Goal: Task Accomplishment & Management: Manage account settings

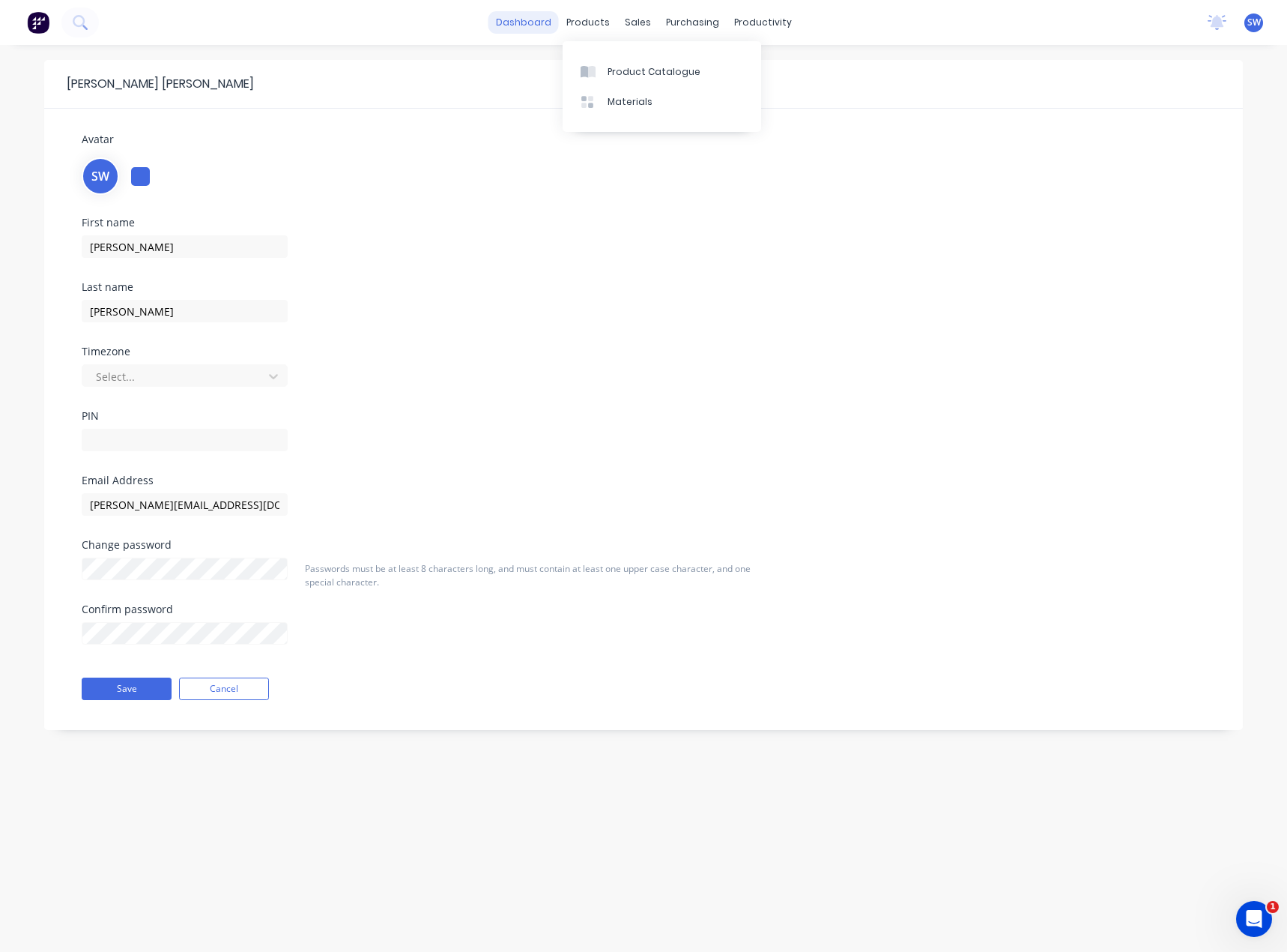
click at [519, 27] on link "dashboard" at bounding box center [524, 23] width 70 height 23
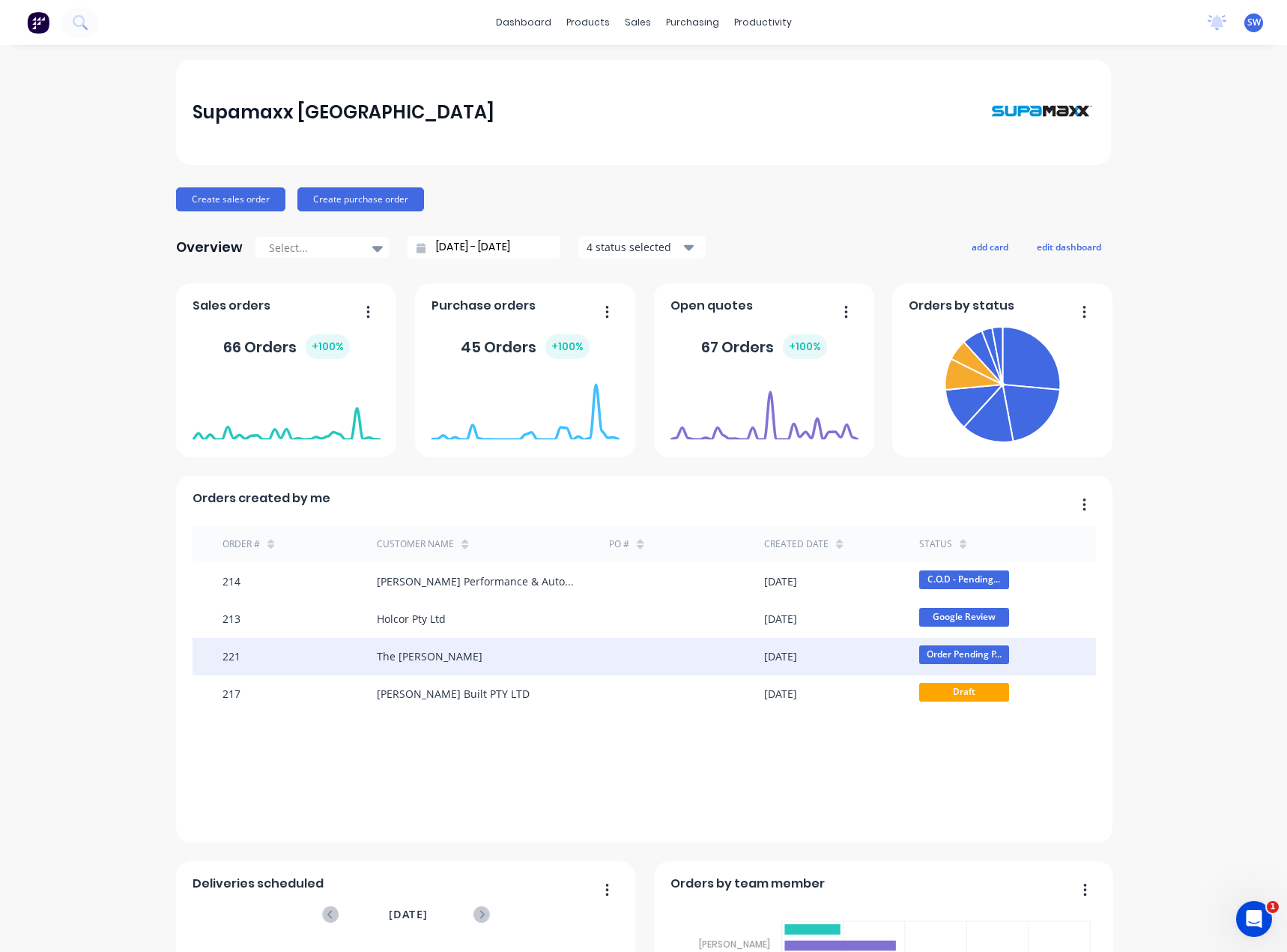
click at [568, 660] on div "The [PERSON_NAME]" at bounding box center [493, 656] width 232 height 38
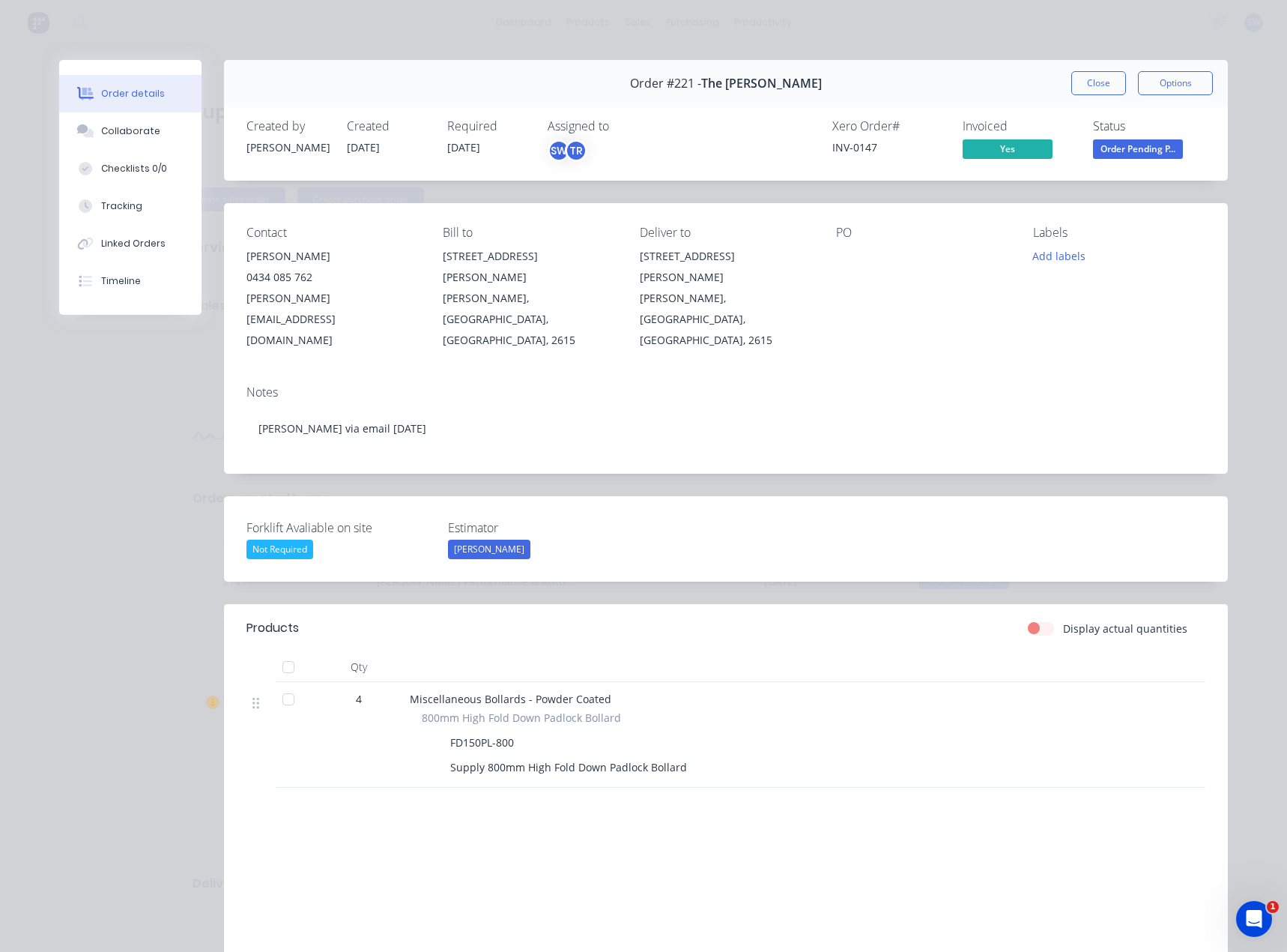
click at [1090, 89] on button "Close" at bounding box center [1098, 82] width 54 height 24
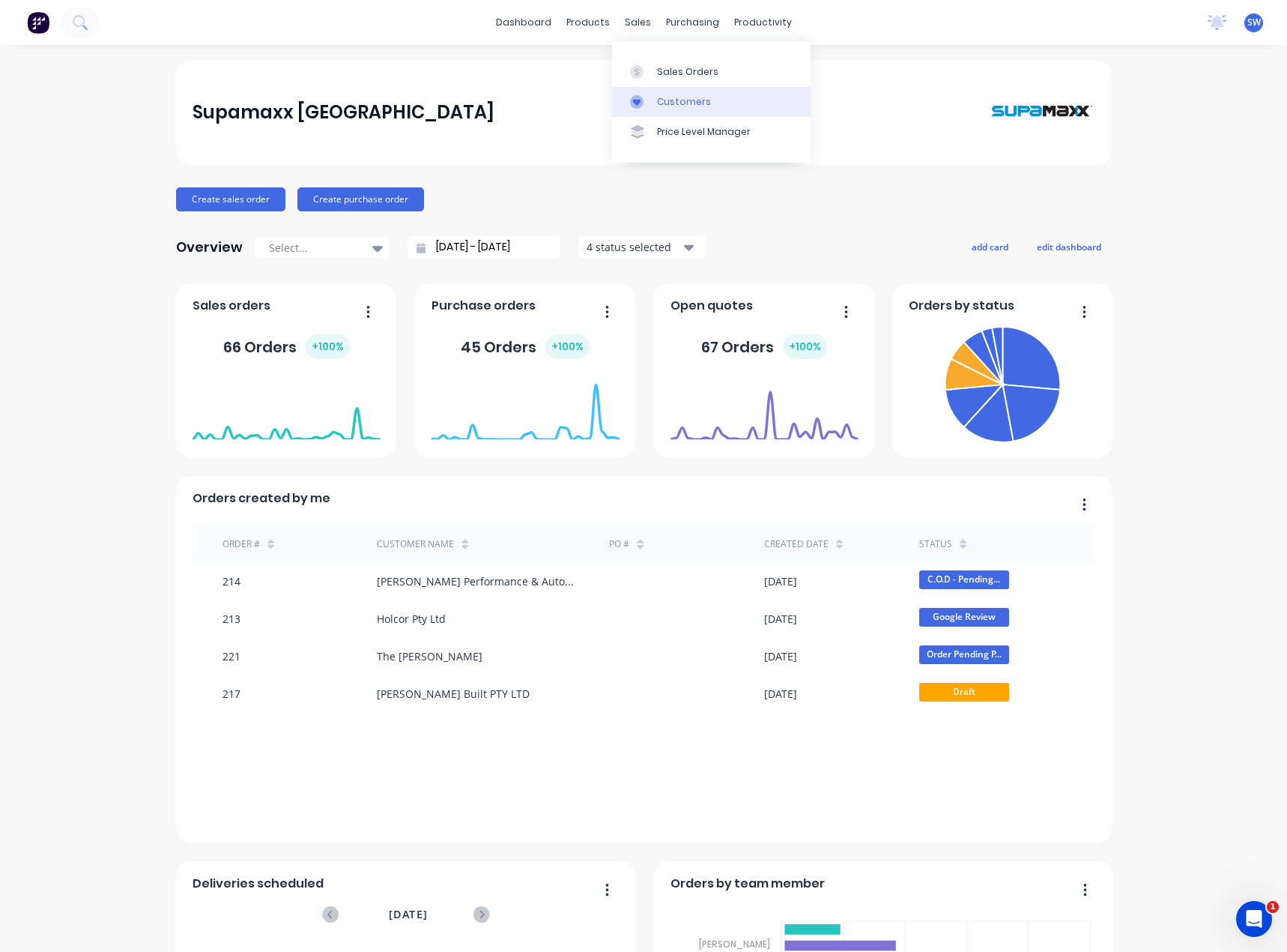
click at [666, 105] on div "Customers" at bounding box center [684, 101] width 54 height 13
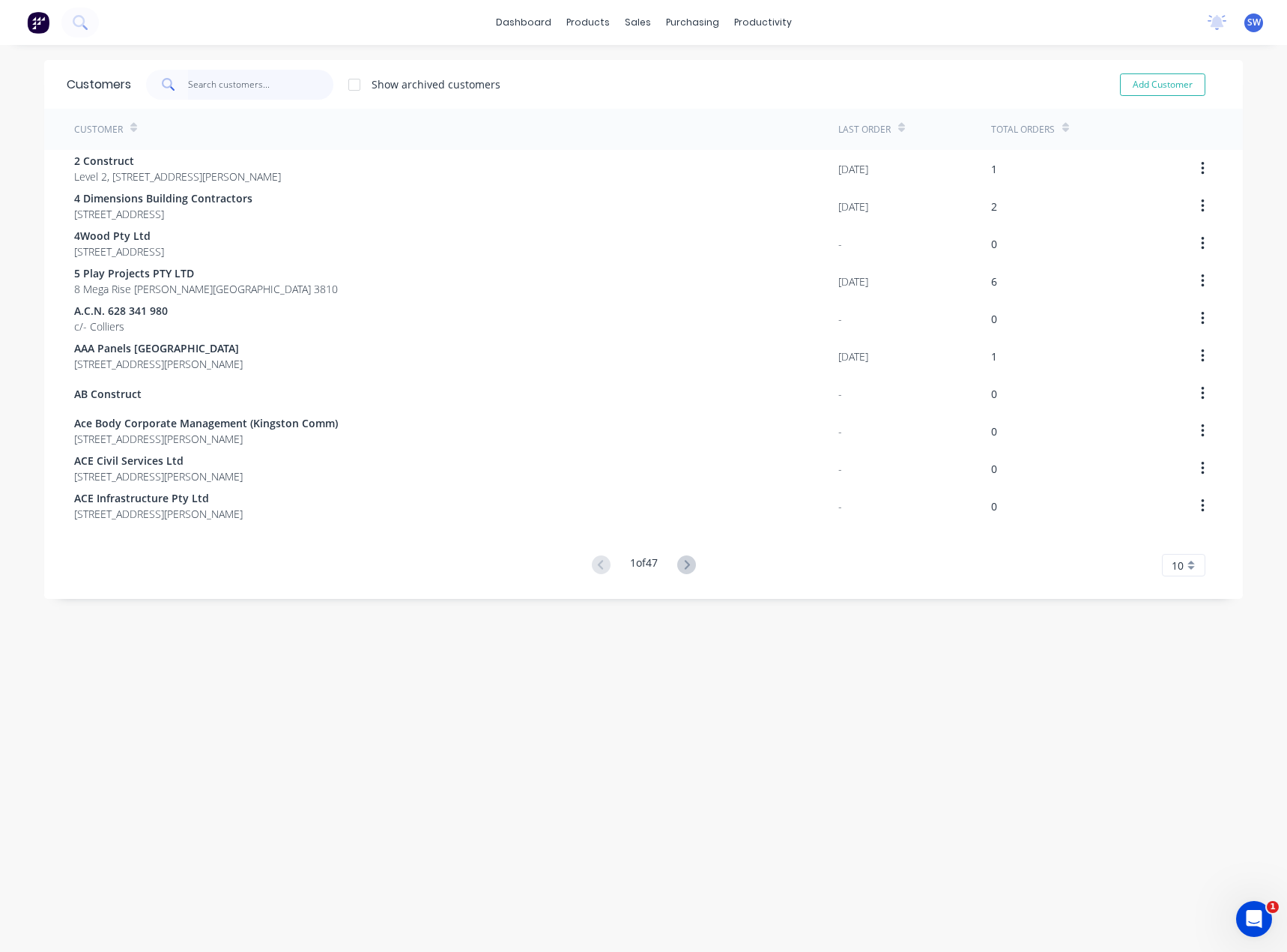
click at [232, 89] on input "text" at bounding box center [261, 84] width 147 height 30
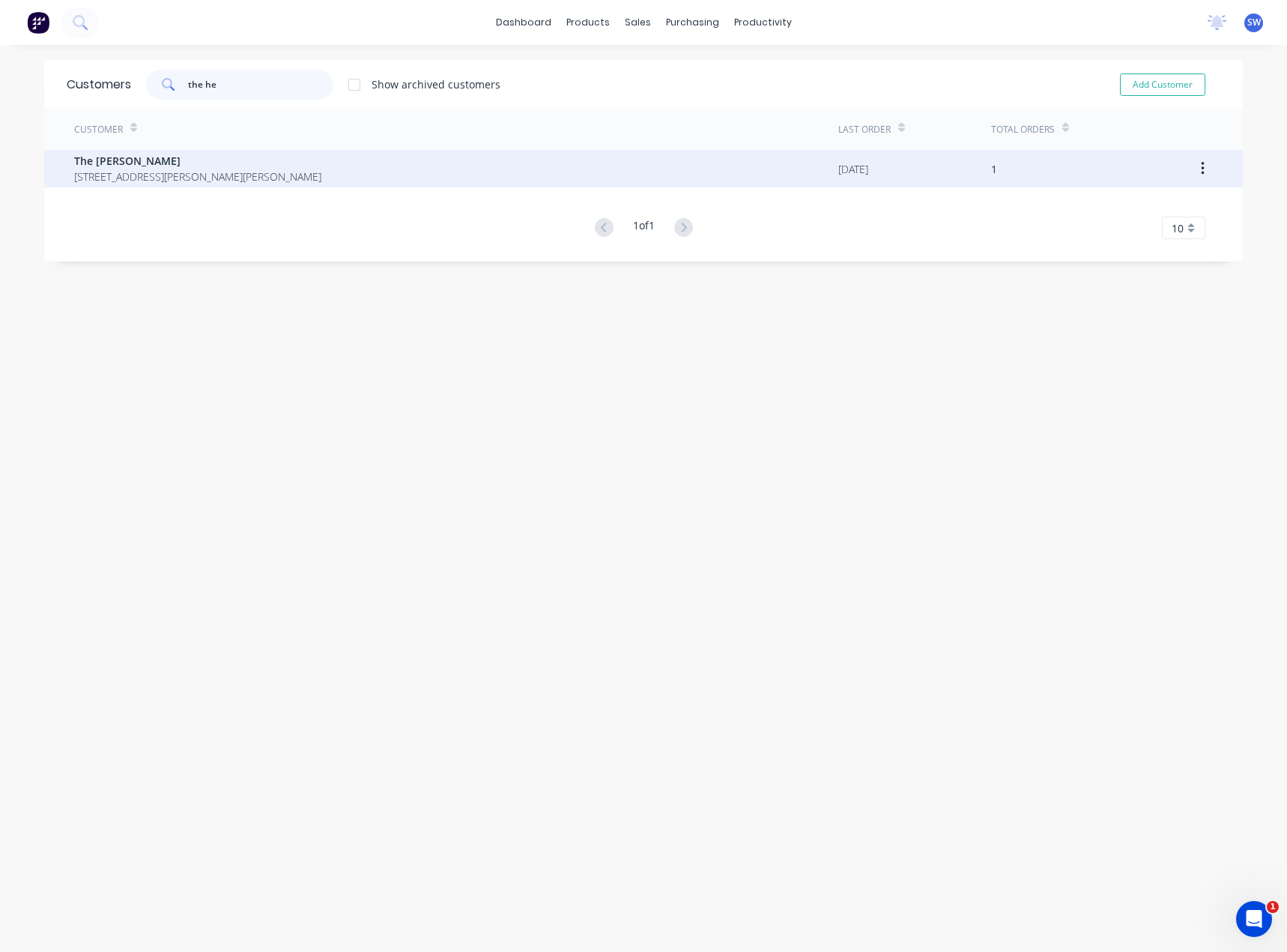
type input "the he"
click at [111, 177] on span "[STREET_ADDRESS][PERSON_NAME][PERSON_NAME]" at bounding box center [198, 176] width 247 height 16
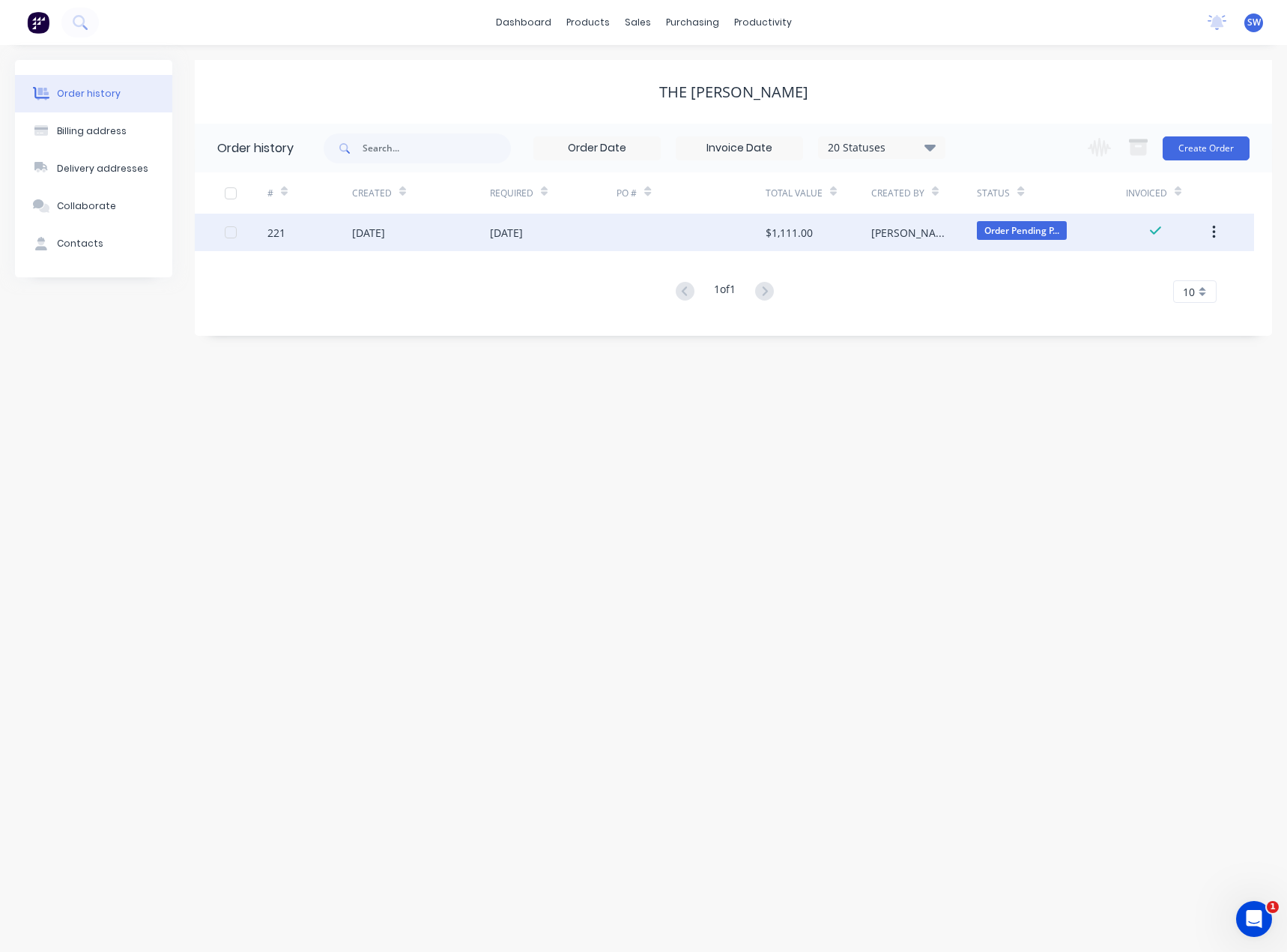
click at [448, 226] on div "[DATE]" at bounding box center [420, 232] width 138 height 38
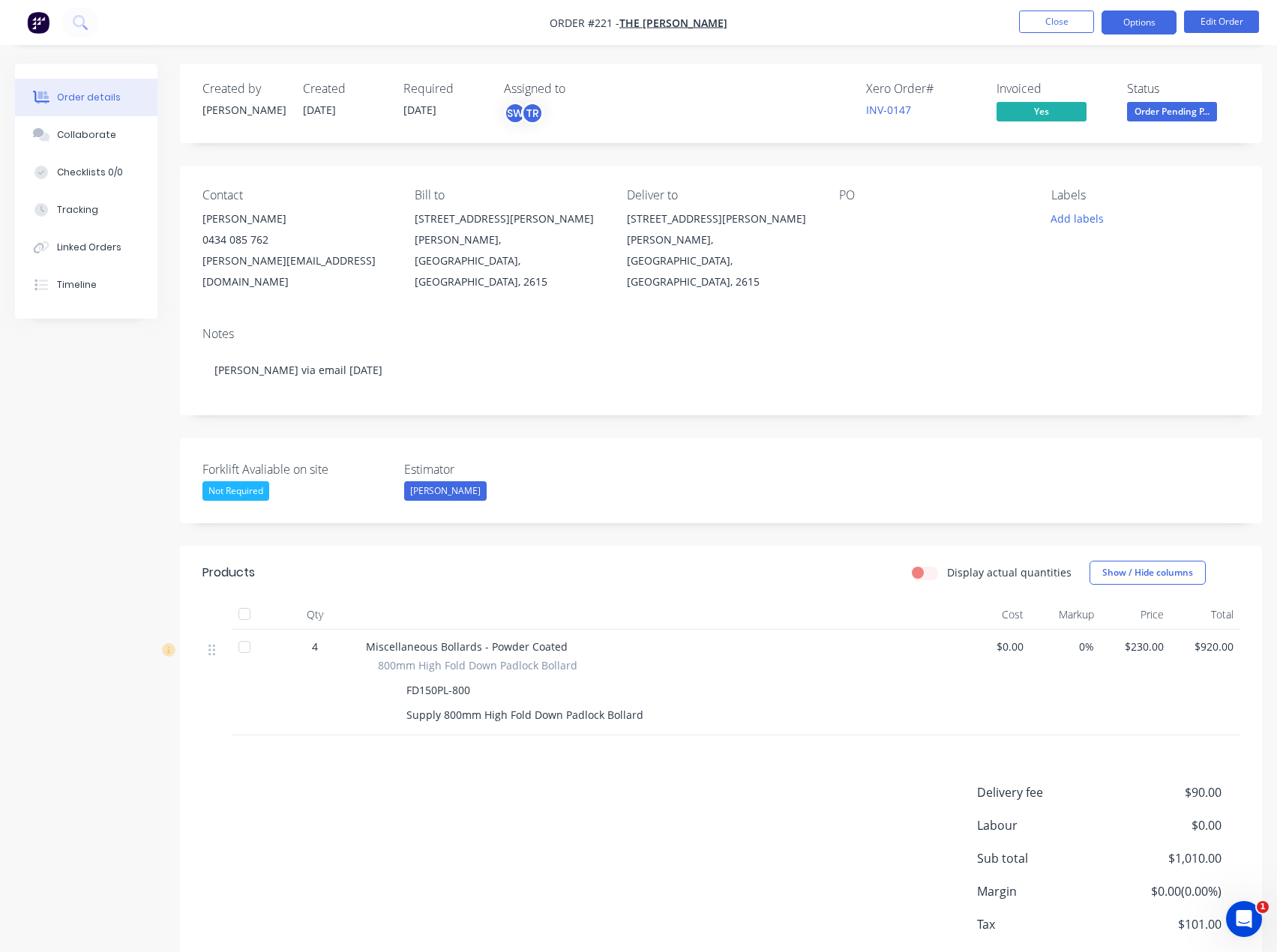
click at [1138, 25] on button "Options" at bounding box center [1138, 22] width 75 height 24
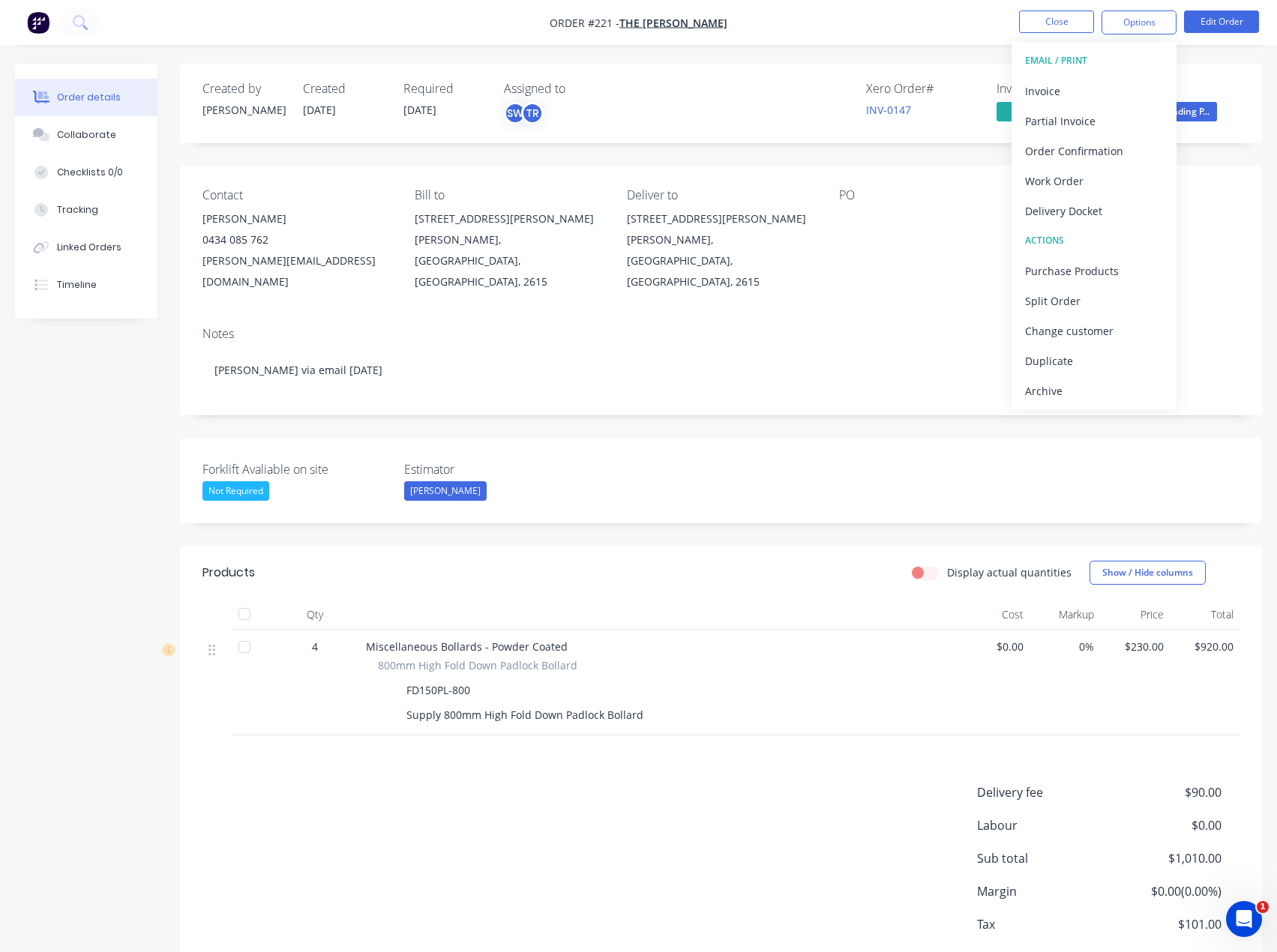
click at [1217, 69] on div "Created by [PERSON_NAME] Created [DATE] Required [DATE] Assigned to SW TR Xero …" at bounding box center [721, 104] width 1082 height 80
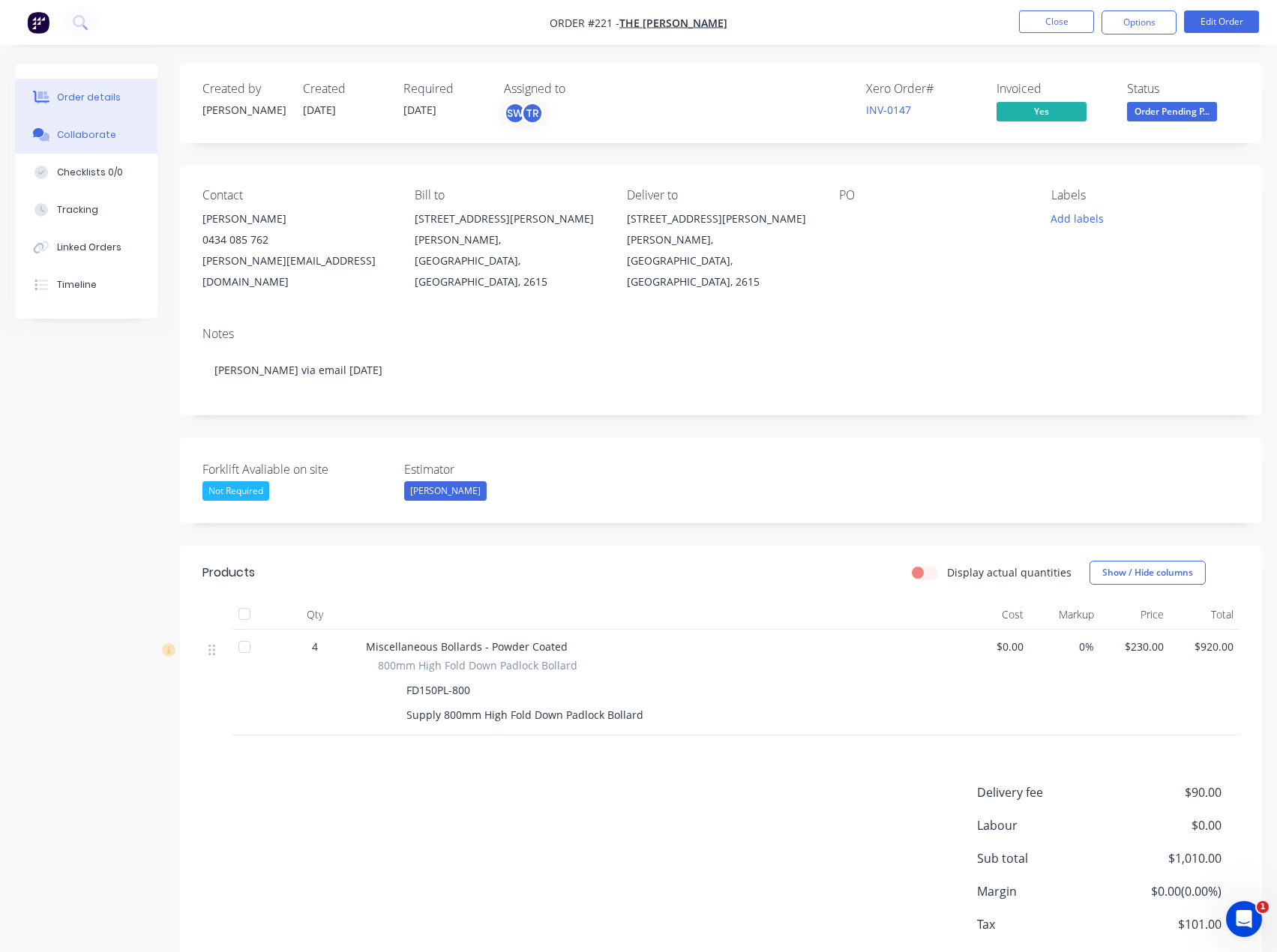
click at [64, 135] on div "Collaborate" at bounding box center [86, 134] width 59 height 13
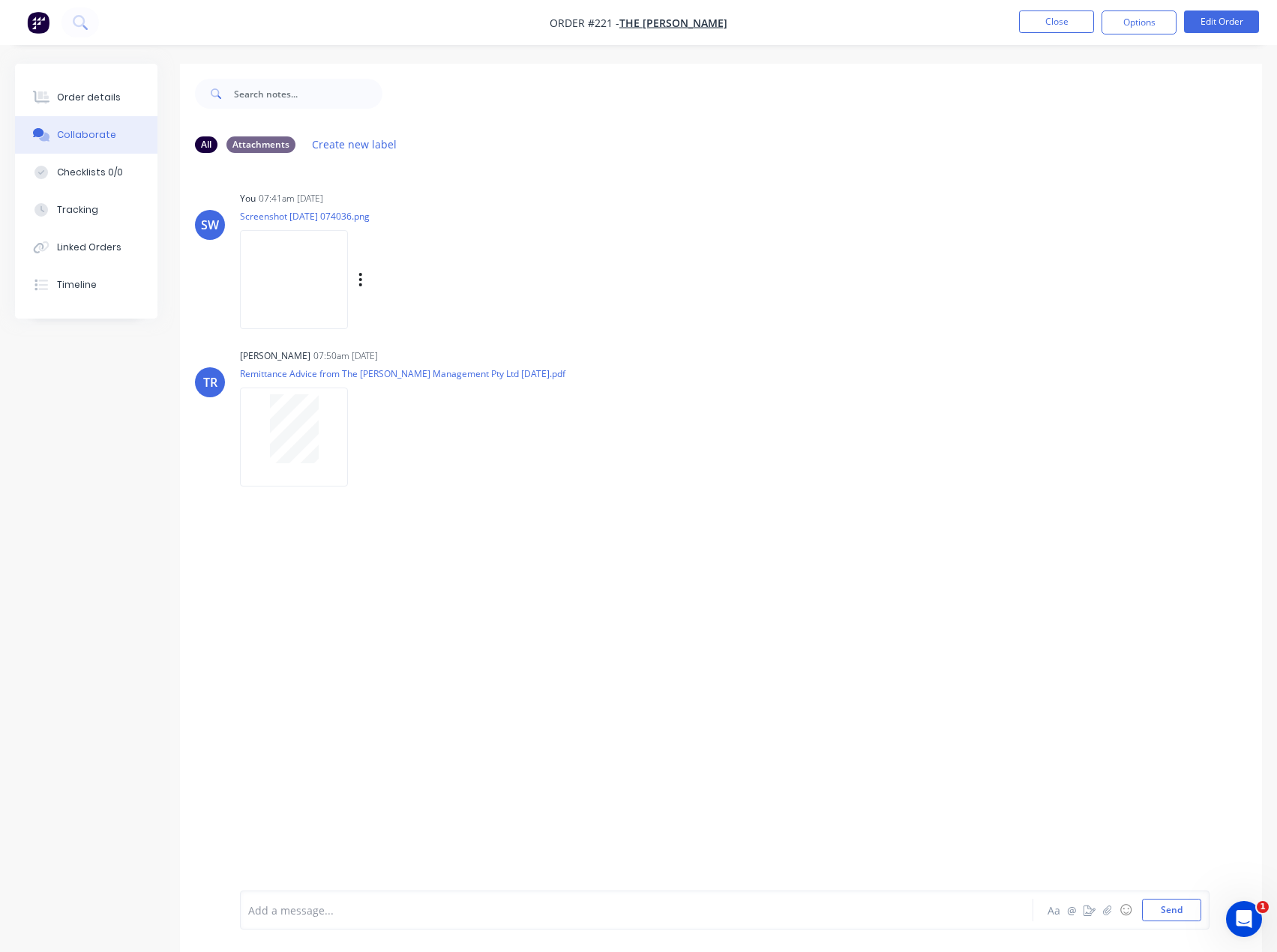
click at [348, 299] on img at bounding box center [293, 279] width 108 height 98
click at [1067, 17] on button "Close" at bounding box center [1056, 22] width 75 height 23
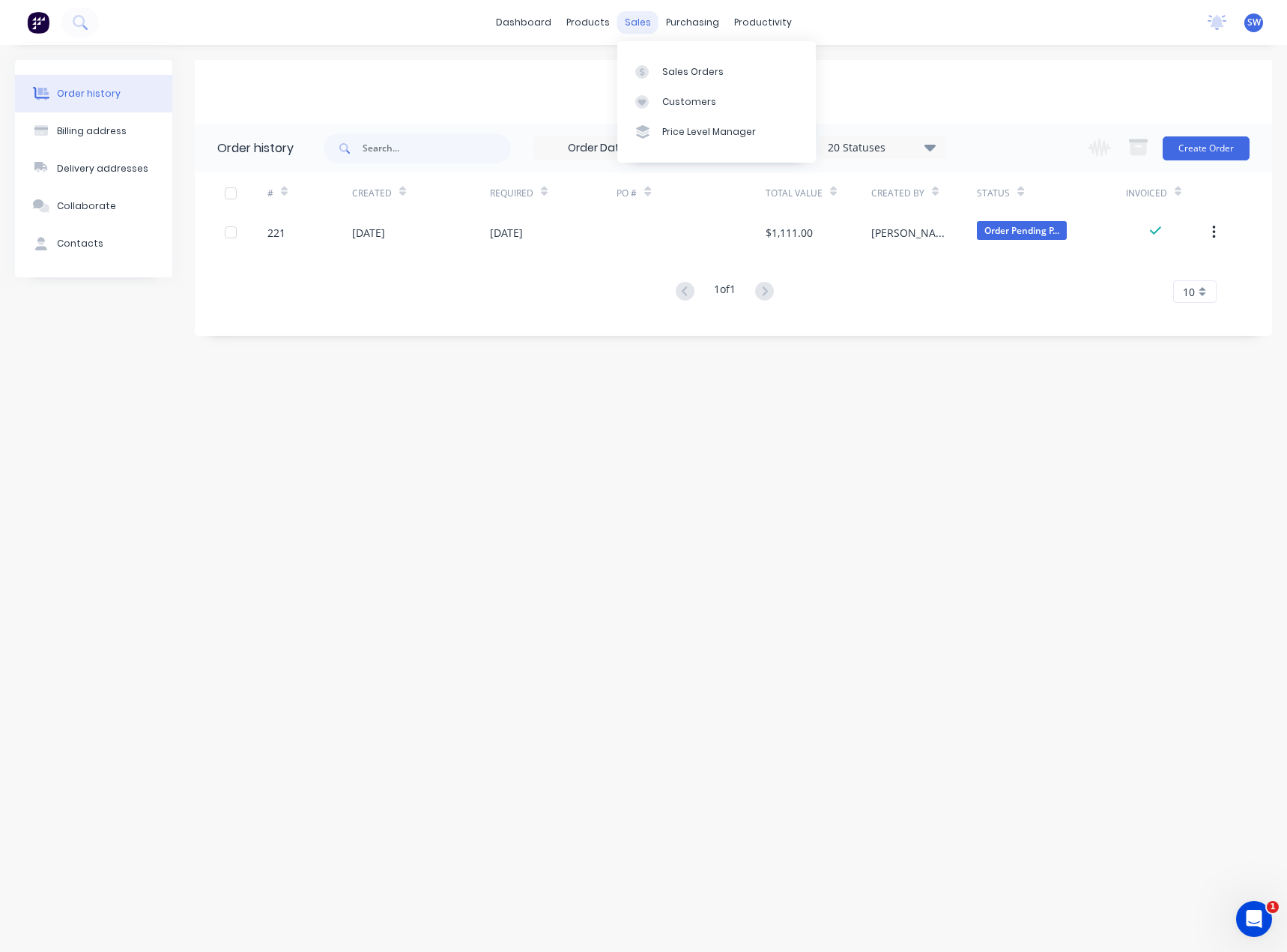
click at [630, 31] on div "sales" at bounding box center [638, 23] width 41 height 23
click at [601, 28] on div "products" at bounding box center [588, 23] width 59 height 23
click at [635, 68] on div "Product Catalogue" at bounding box center [654, 71] width 93 height 13
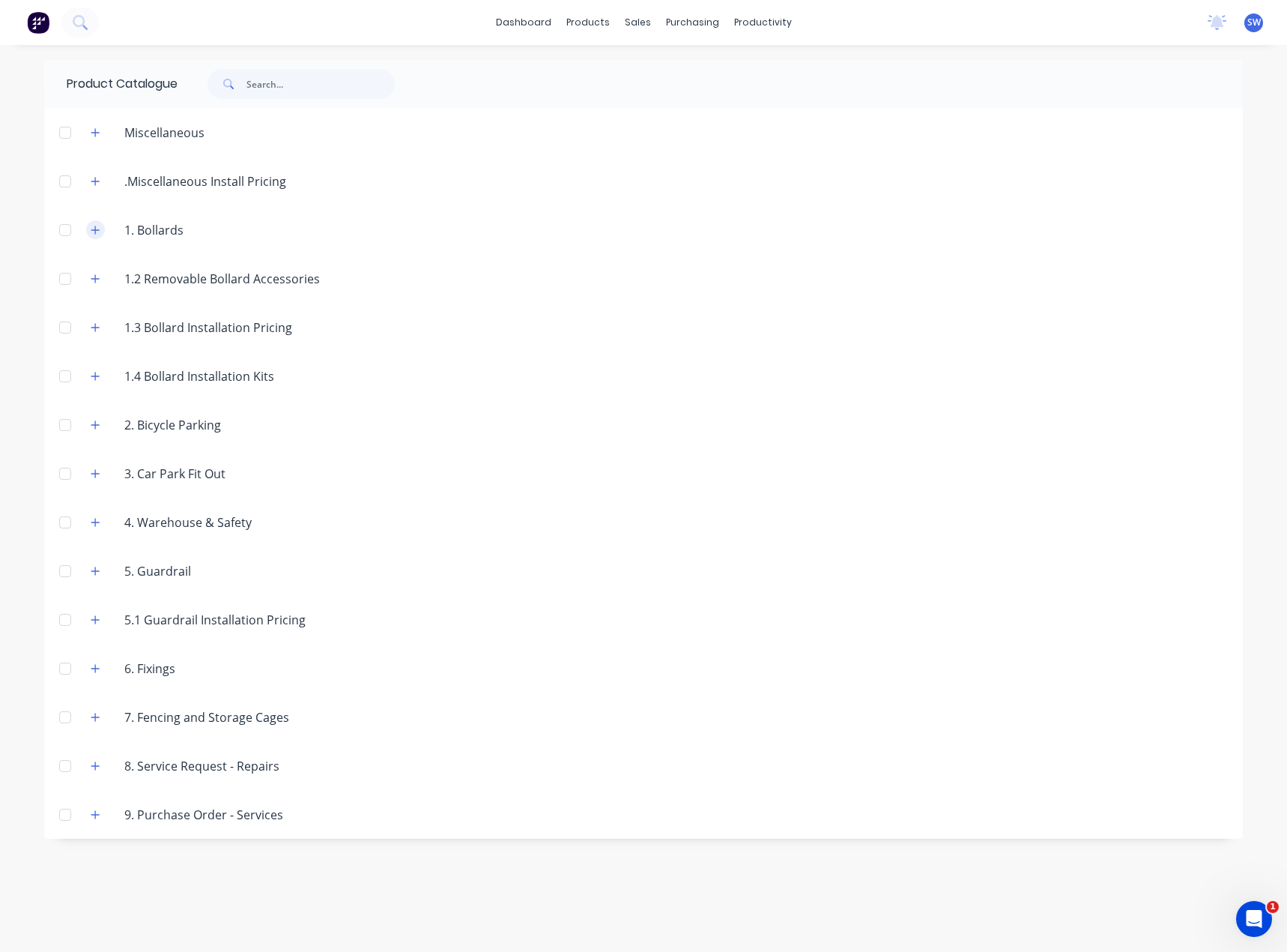
click at [97, 232] on icon "button" at bounding box center [95, 230] width 9 height 11
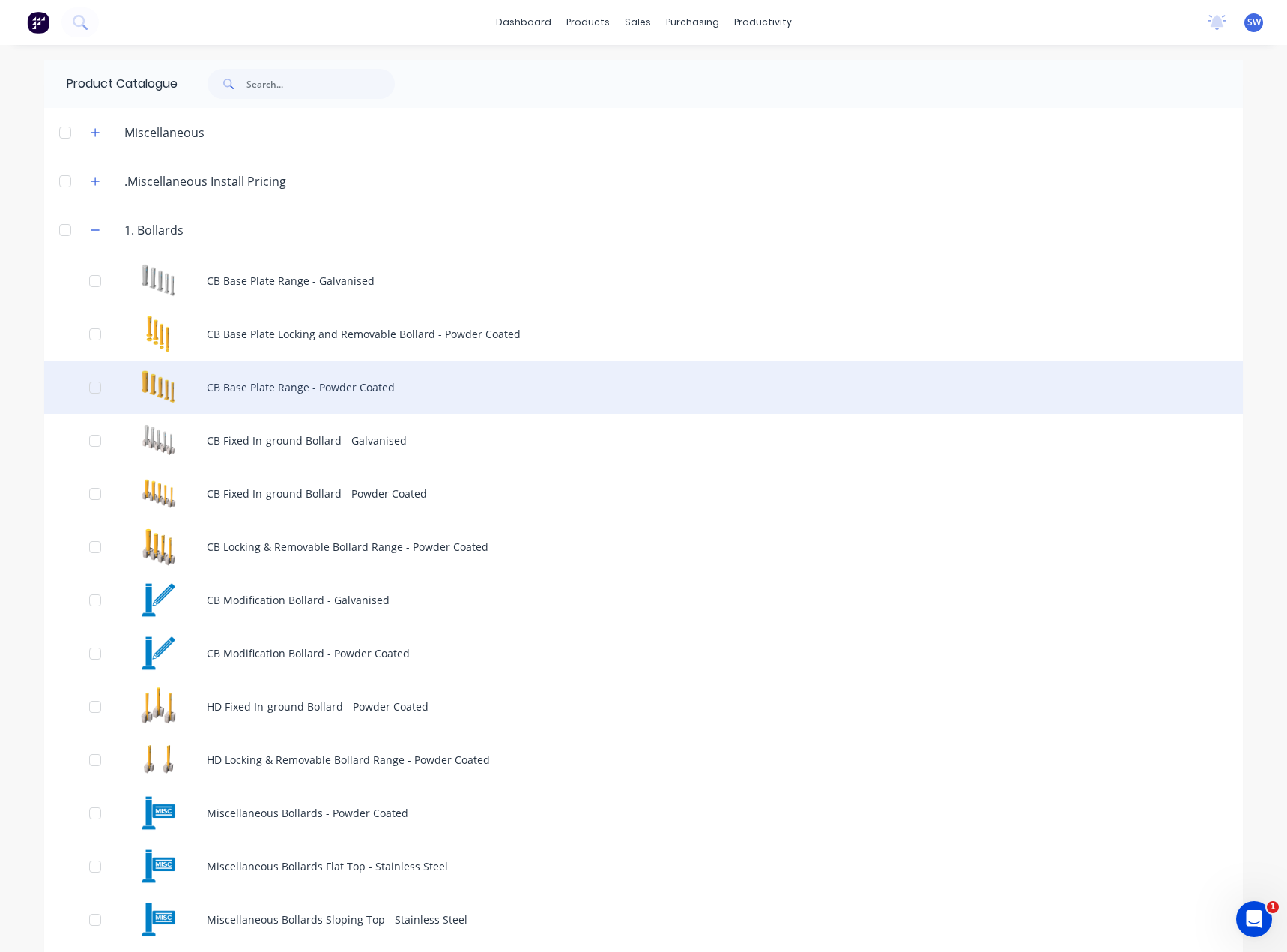
click at [321, 404] on div "CB Base Plate Range - Powder Coated" at bounding box center [643, 387] width 1199 height 54
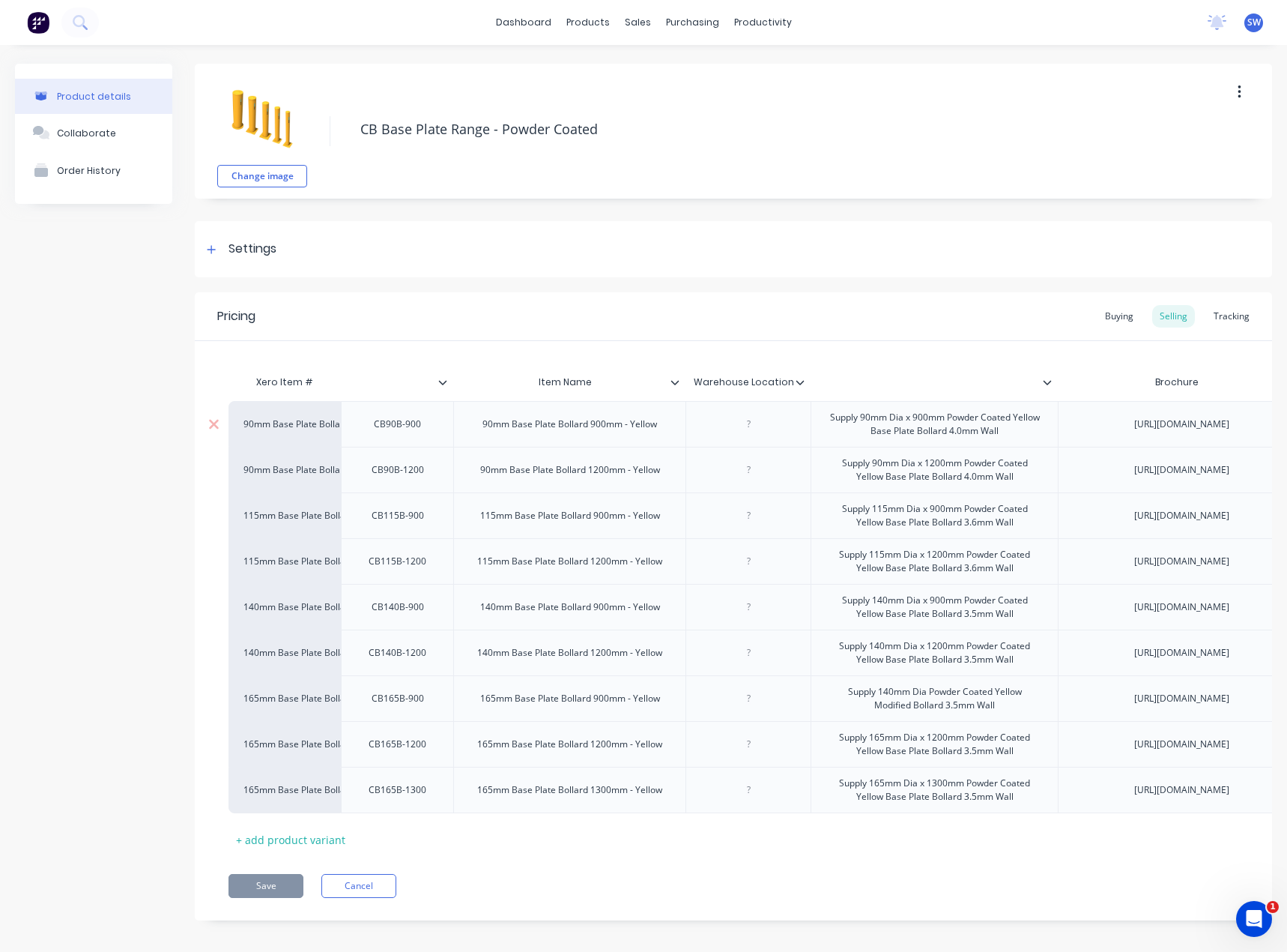
type textarea "x"
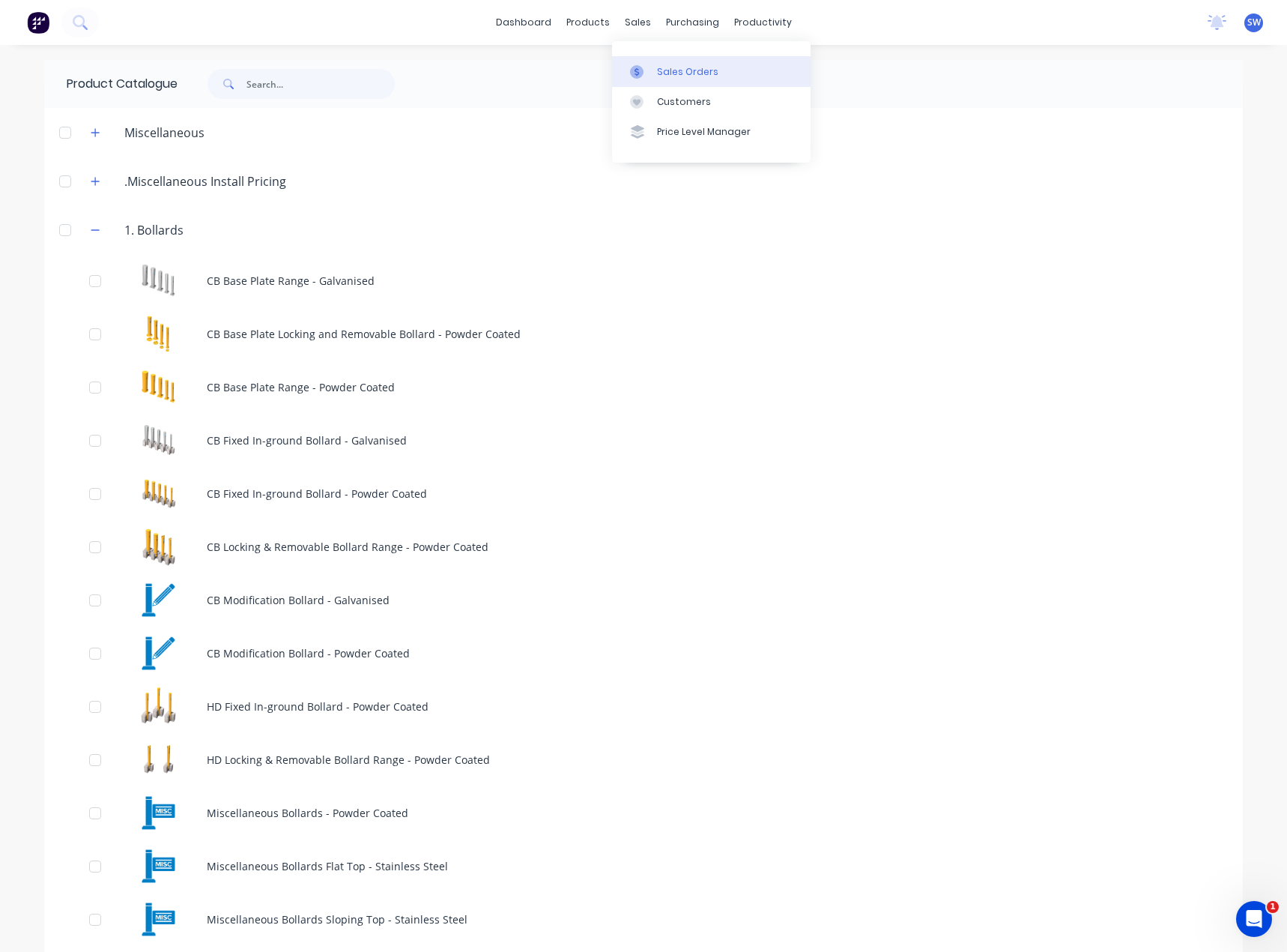
click at [670, 75] on div "Sales Orders" at bounding box center [688, 71] width 61 height 13
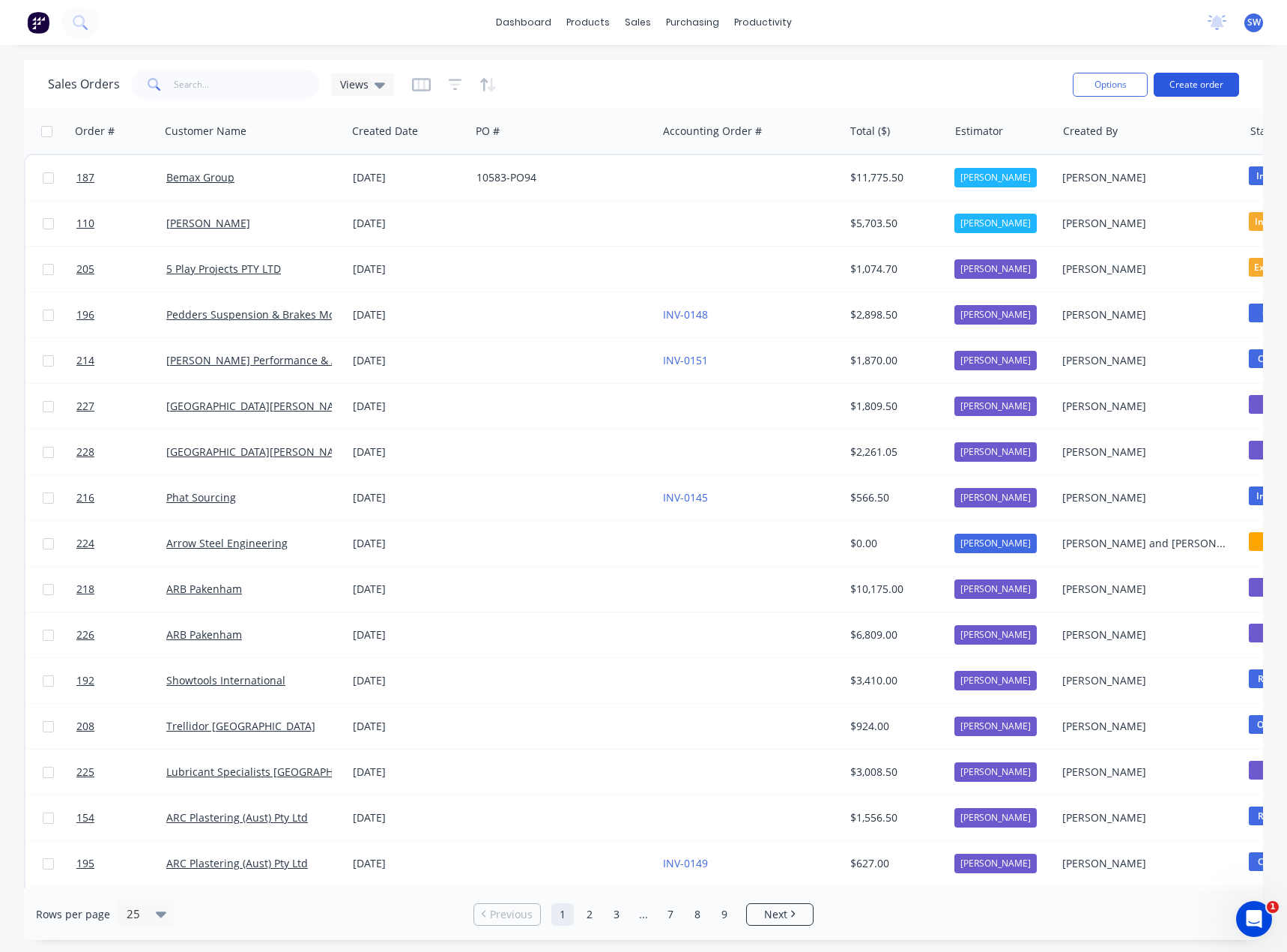
click at [1179, 80] on button "Create order" at bounding box center [1196, 84] width 85 height 24
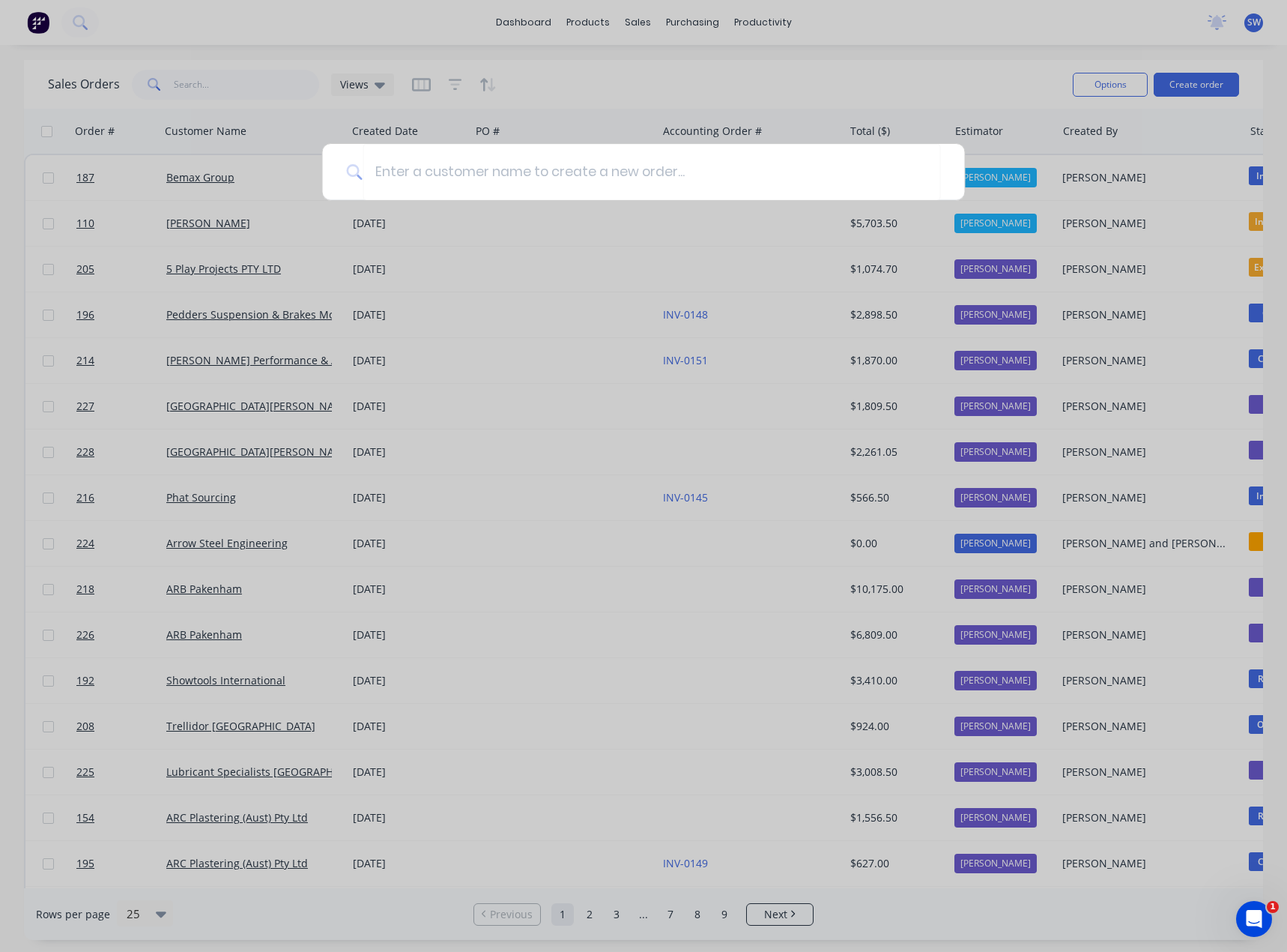
click at [763, 63] on div at bounding box center [643, 476] width 1287 height 952
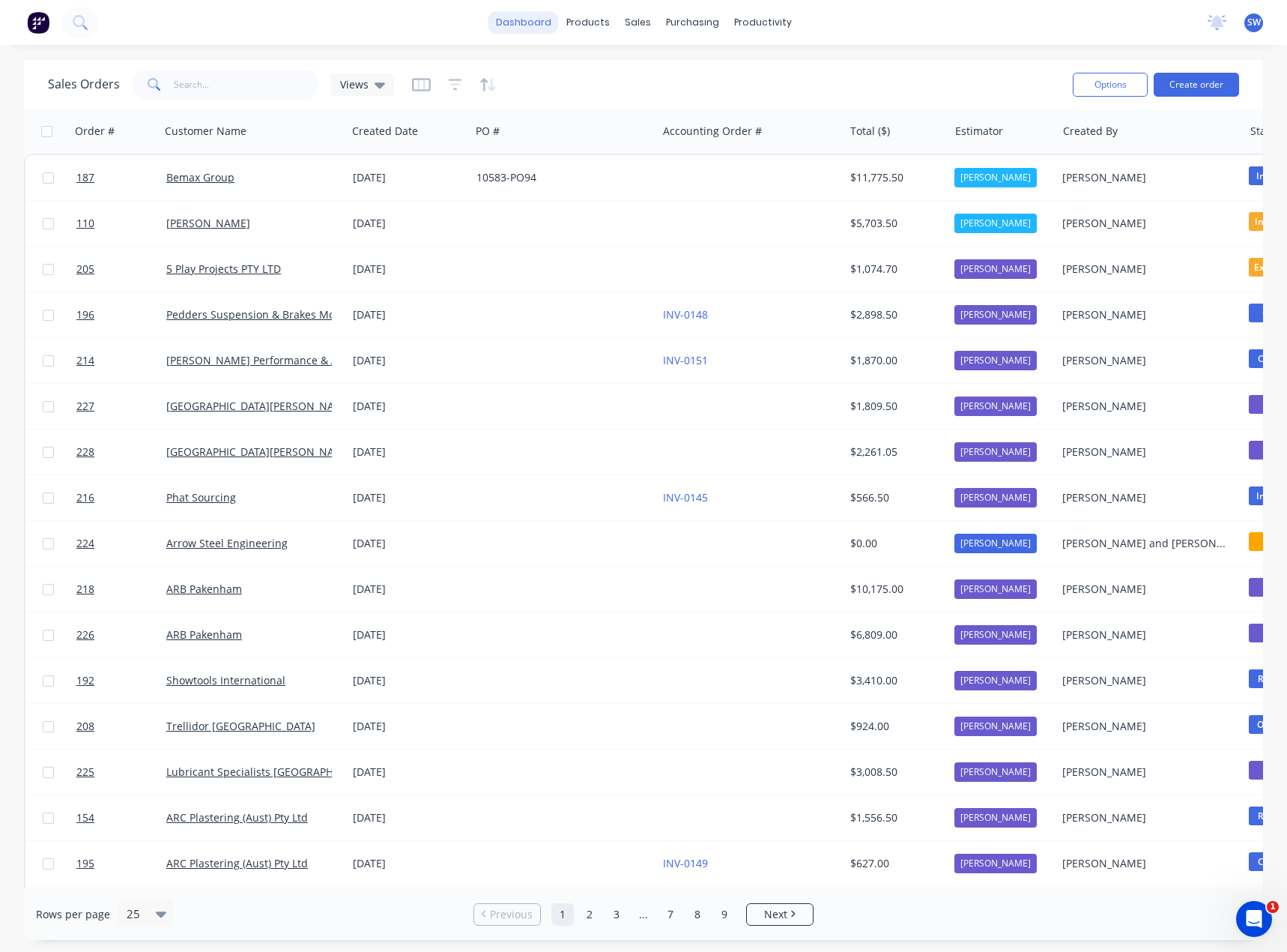
click at [526, 27] on link "dashboard" at bounding box center [524, 23] width 70 height 23
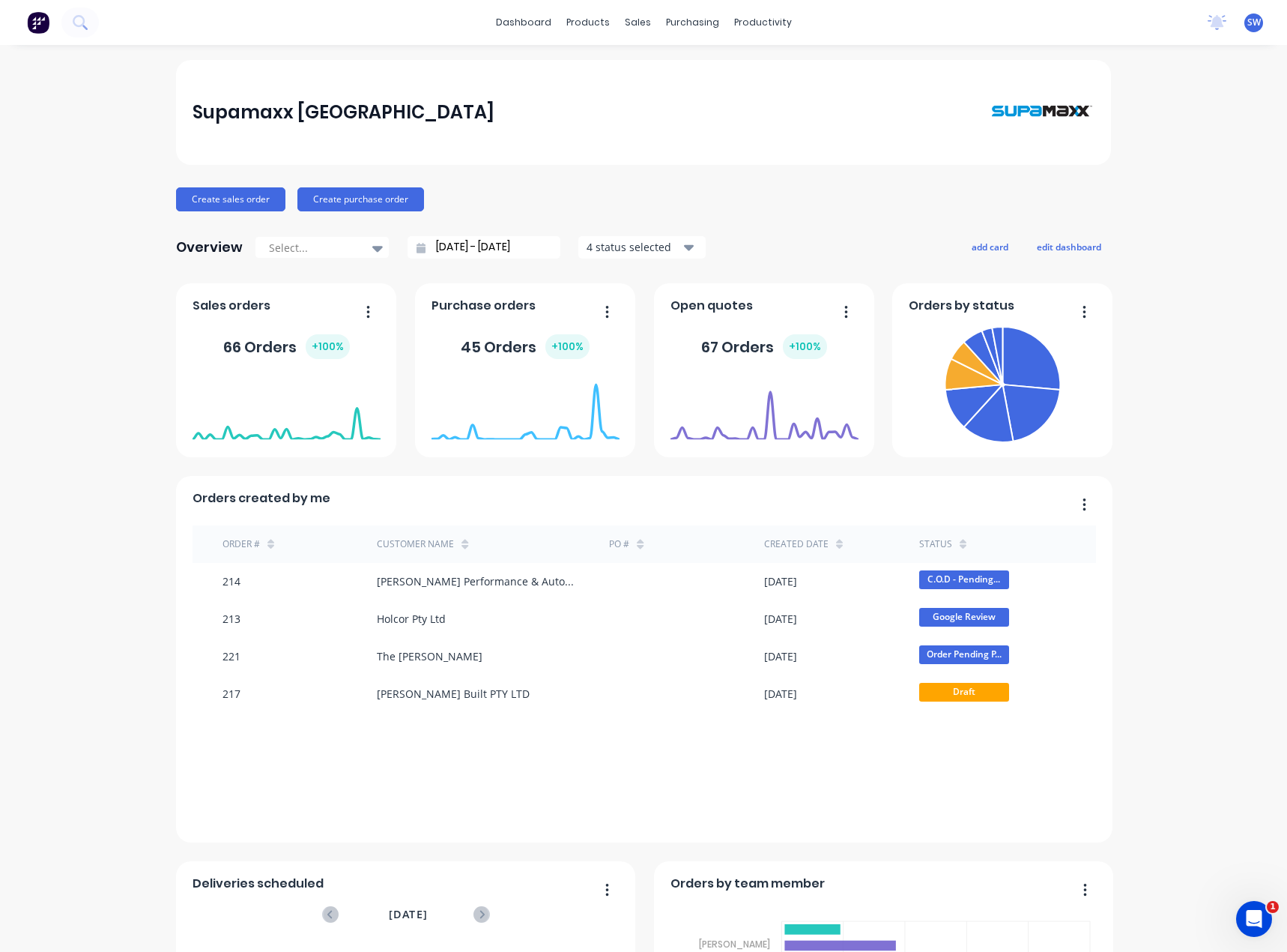
click at [113, 104] on div "Supamaxx [GEOGRAPHIC_DATA] Create sales order Create purchase order Overview Se…" at bounding box center [643, 643] width 1287 height 1168
click at [762, 106] on div "Planner" at bounding box center [779, 101] width 35 height 13
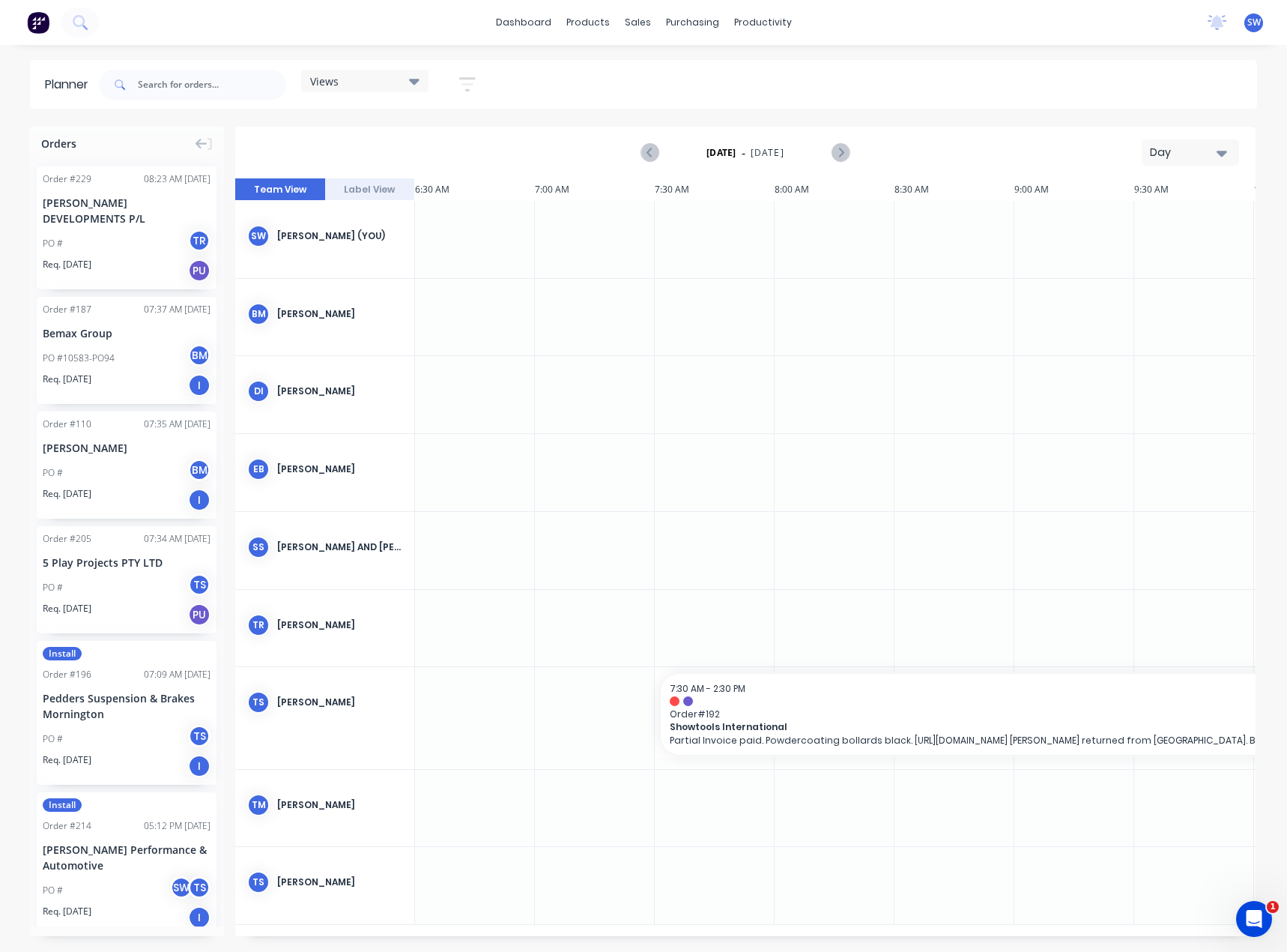
scroll to position [0, 361]
click at [1200, 147] on div "Day" at bounding box center [1184, 153] width 69 height 16
click at [1172, 254] on div "Month" at bounding box center [1163, 253] width 148 height 30
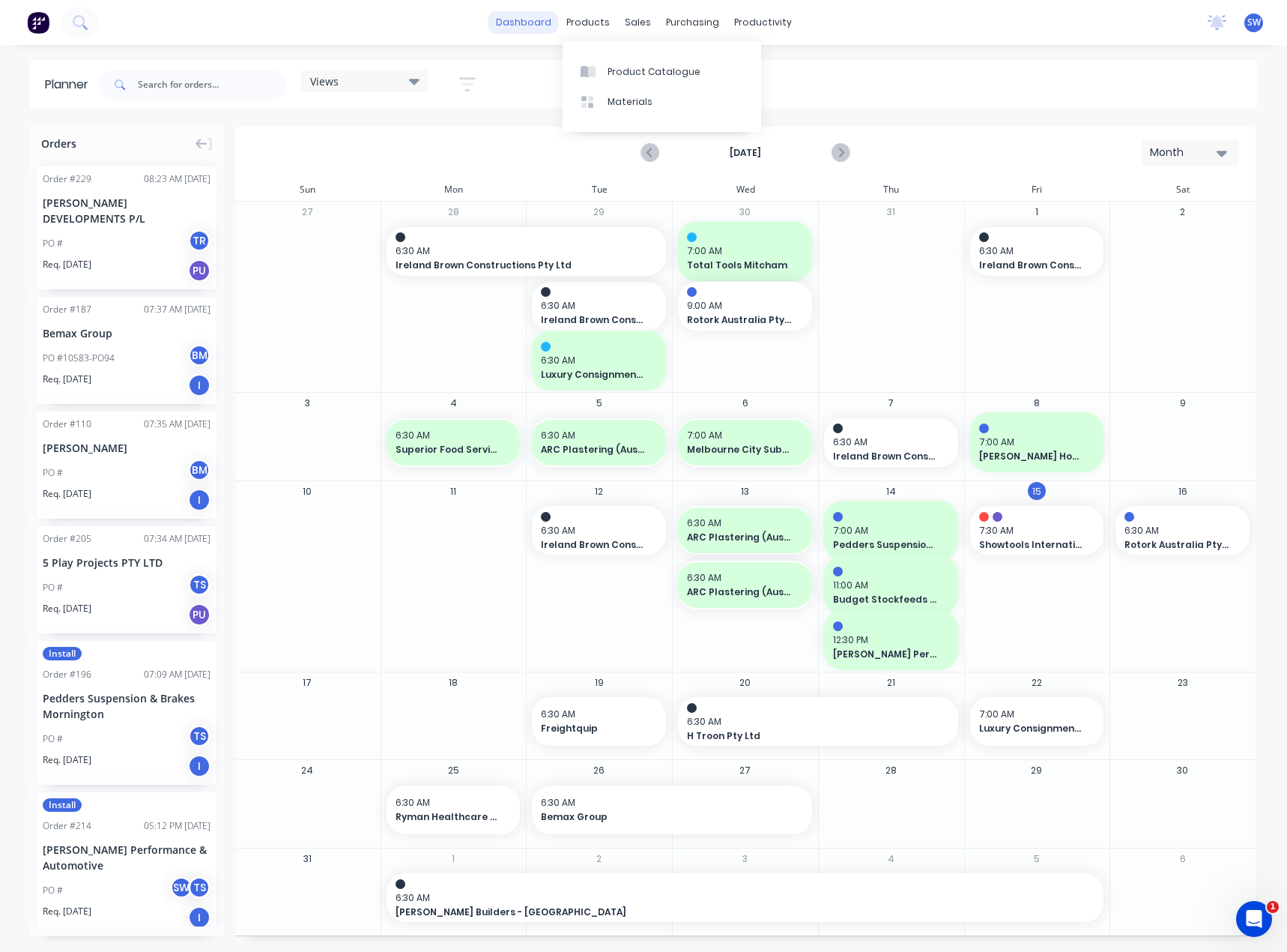
click at [547, 25] on link "dashboard" at bounding box center [524, 23] width 70 height 23
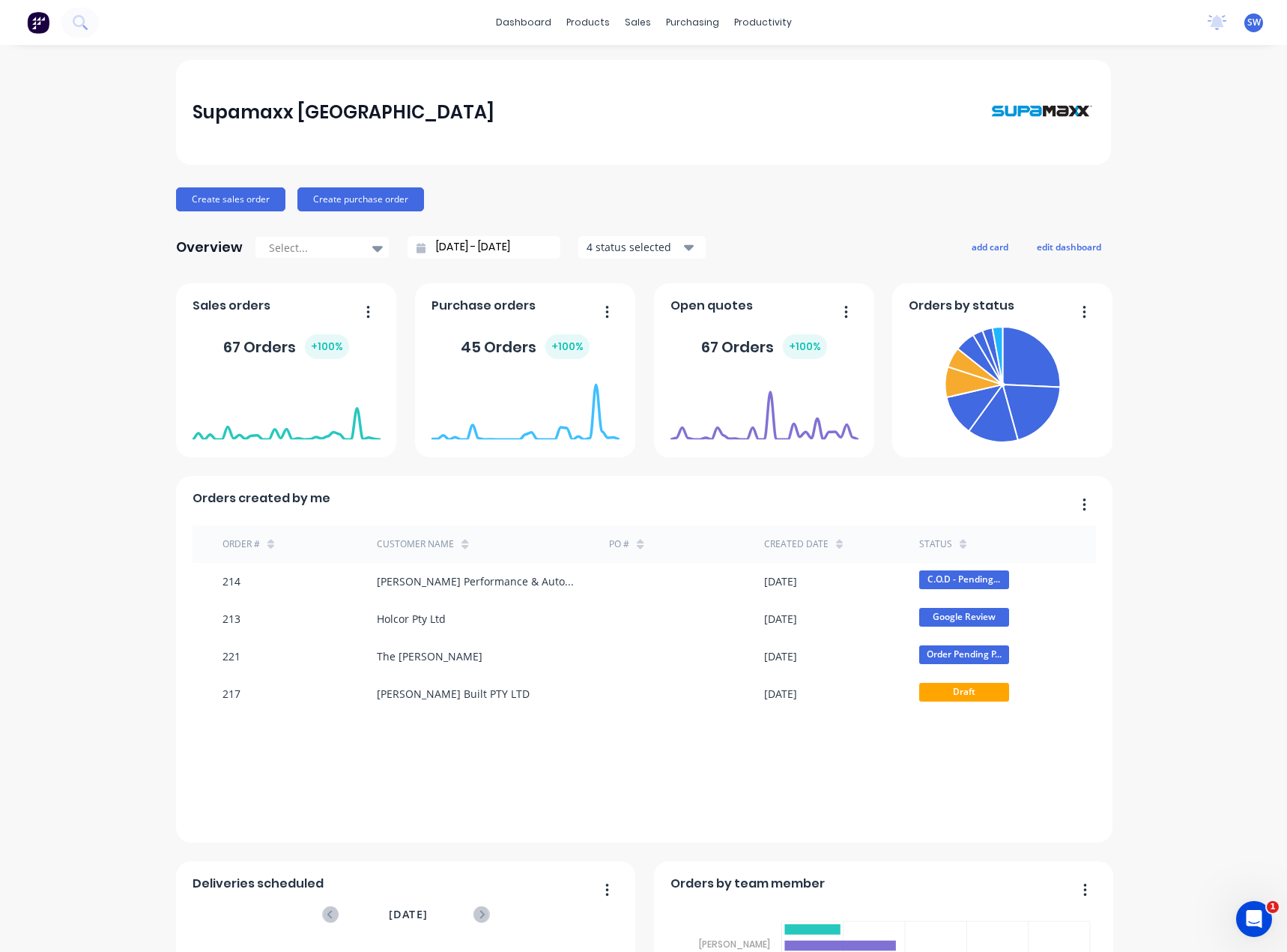
click at [1248, 26] on span "SW" at bounding box center [1254, 22] width 13 height 13
click at [1144, 188] on button "Sign out" at bounding box center [1161, 188] width 198 height 30
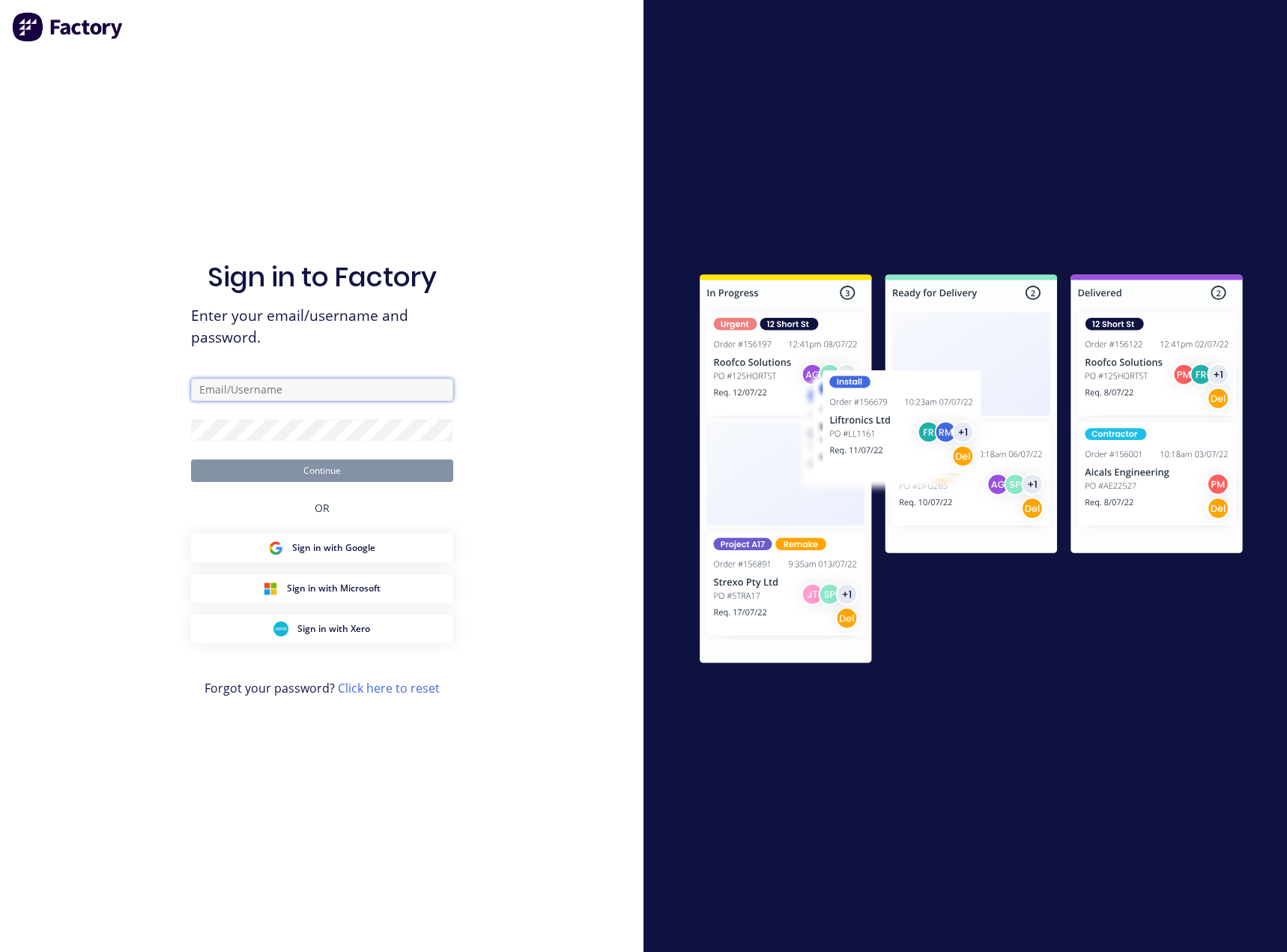
type input "[EMAIL_ADDRESS][DOMAIN_NAME]"
click at [340, 395] on input "[EMAIL_ADDRESS][DOMAIN_NAME]" at bounding box center [322, 390] width 262 height 23
click at [327, 470] on button "Continue" at bounding box center [322, 471] width 262 height 23
